Goal: Task Accomplishment & Management: Manage account settings

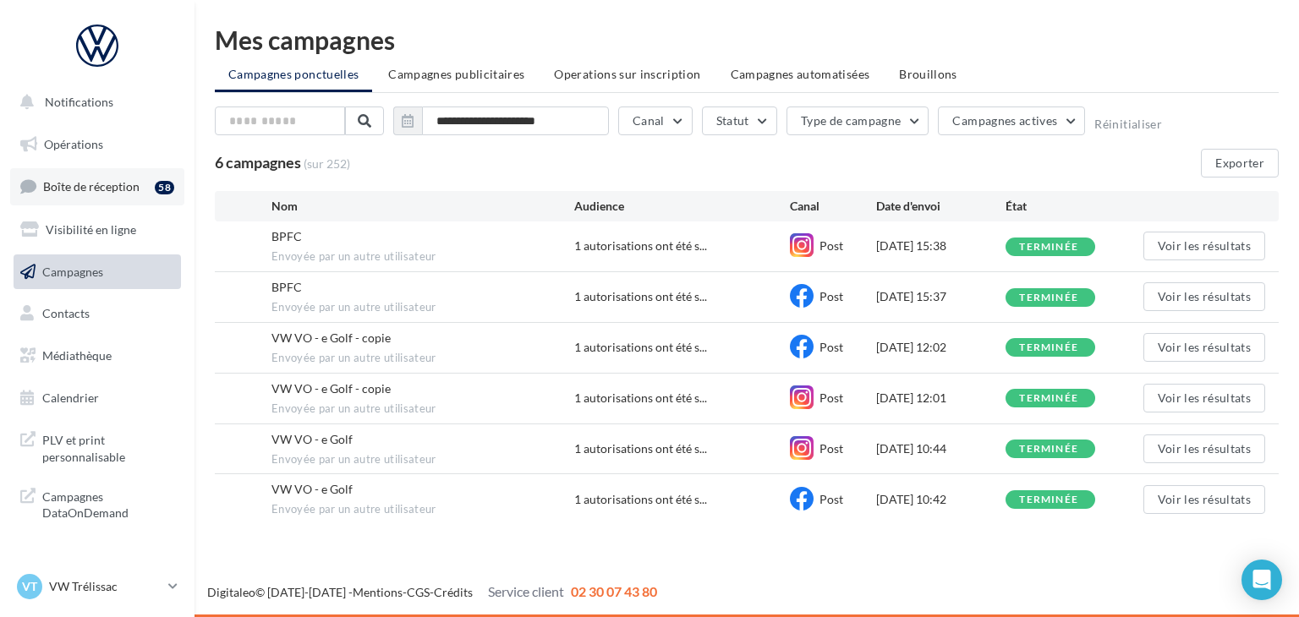
click at [104, 188] on span "Boîte de réception" at bounding box center [91, 186] width 96 height 14
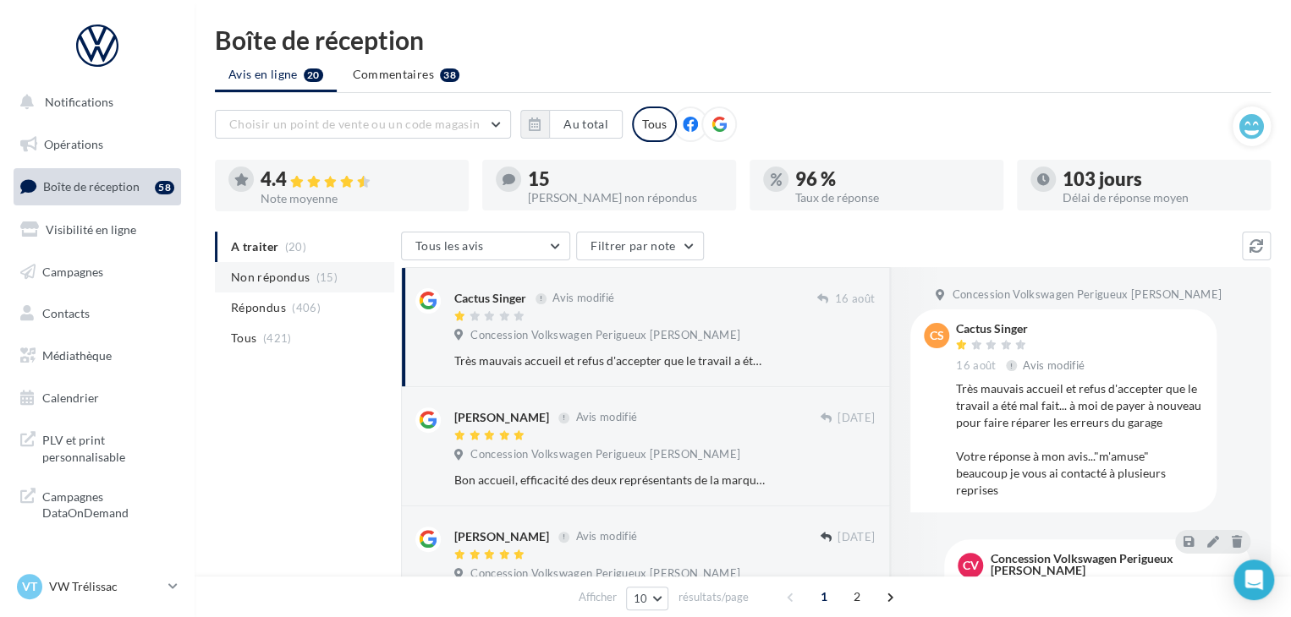
click at [285, 288] on li "Non répondus (15)" at bounding box center [304, 277] width 179 height 30
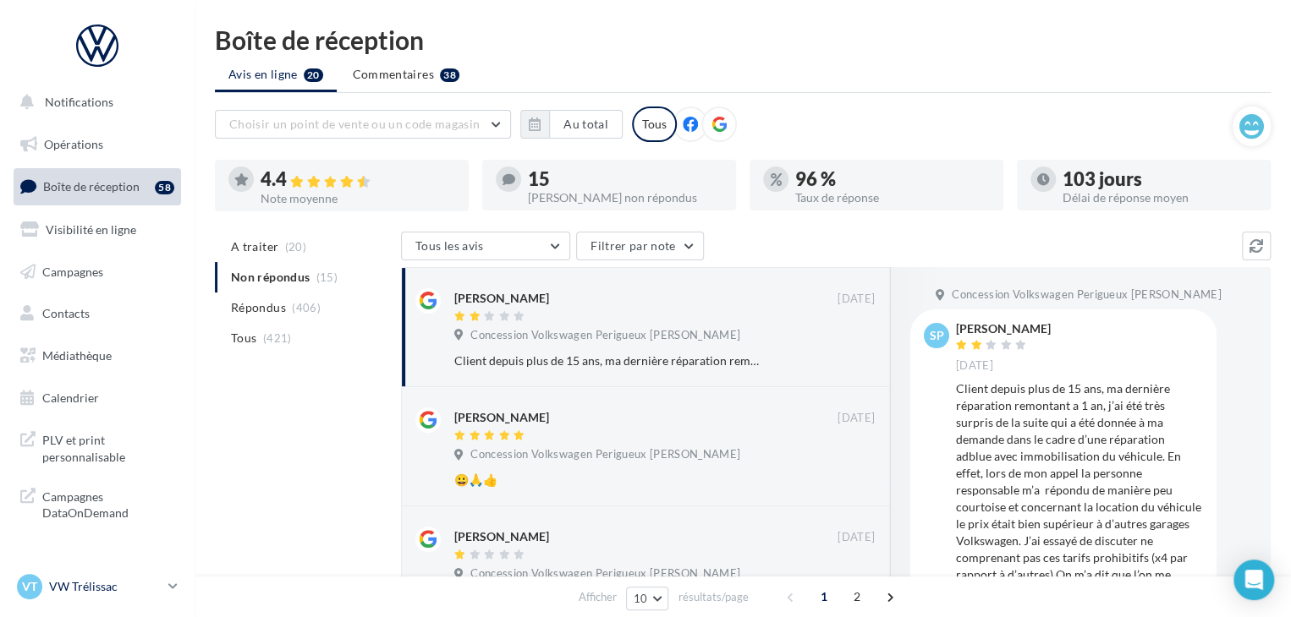
click at [71, 591] on p "VW Trélissac" at bounding box center [105, 587] width 112 height 17
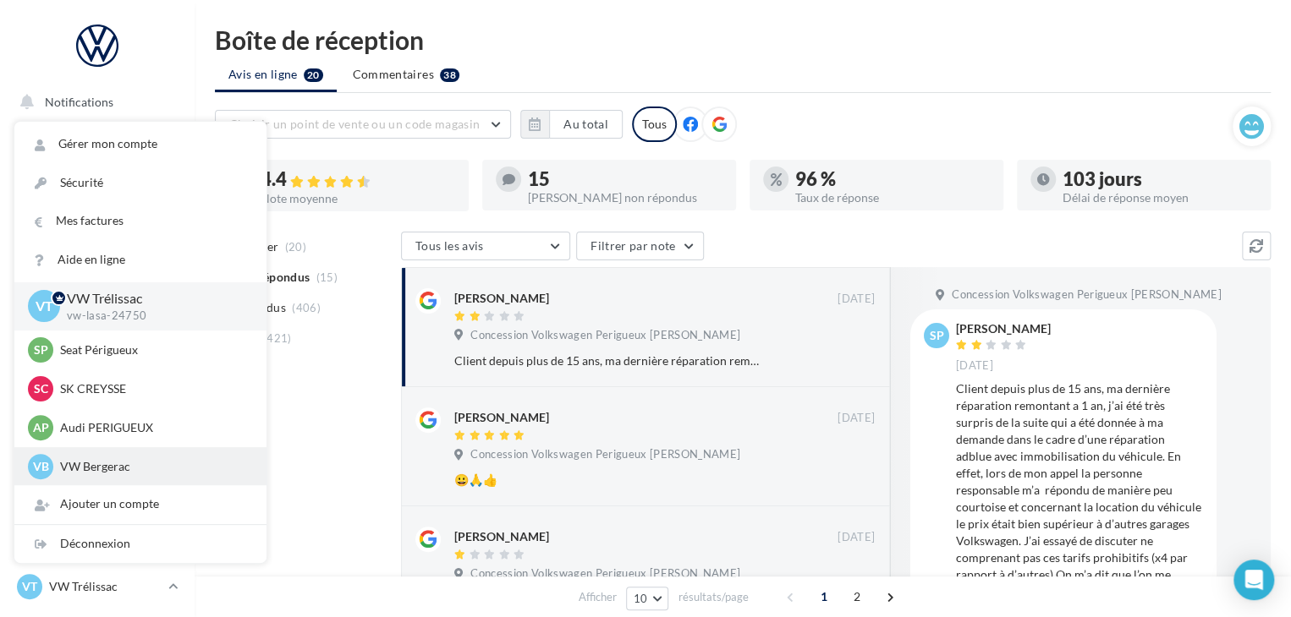
click at [108, 461] on p "VW Bergerac" at bounding box center [153, 466] width 186 height 17
